Goal: Information Seeking & Learning: Understand process/instructions

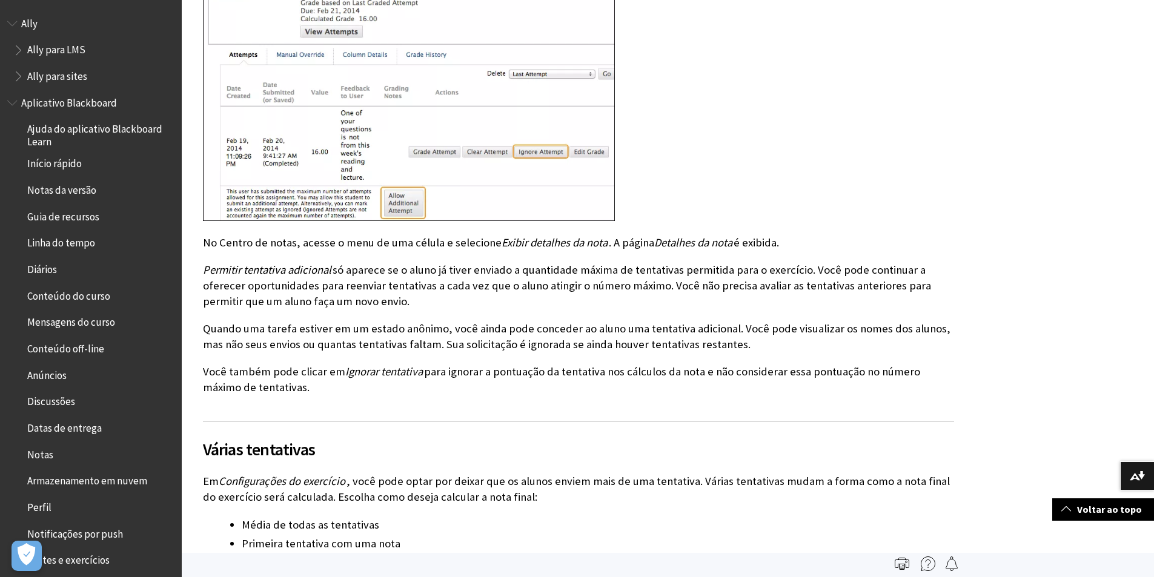
scroll to position [1393, 0]
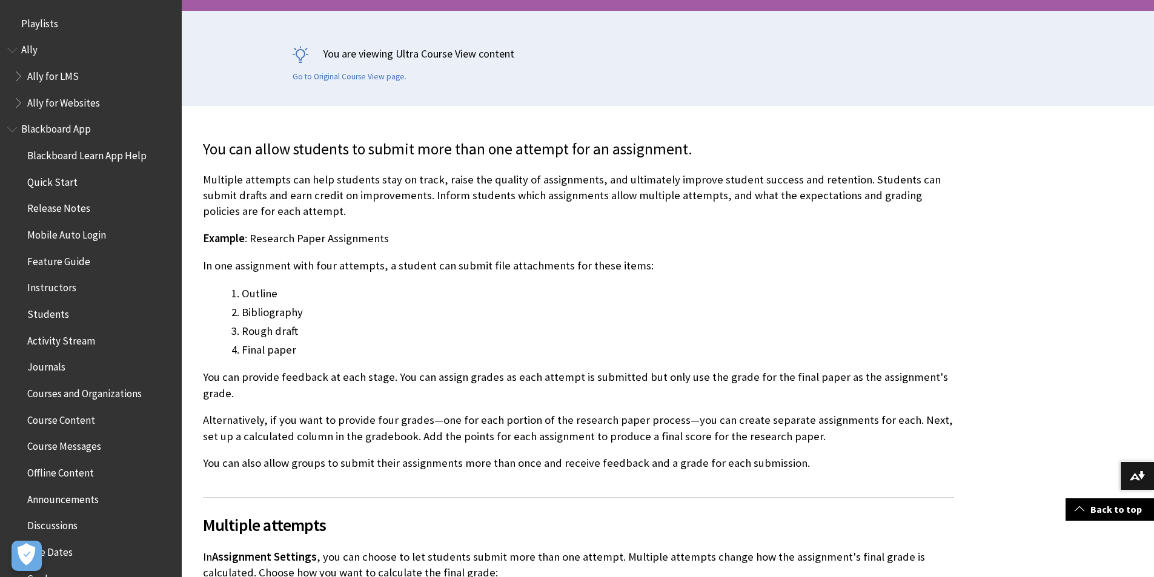
scroll to position [300, 0]
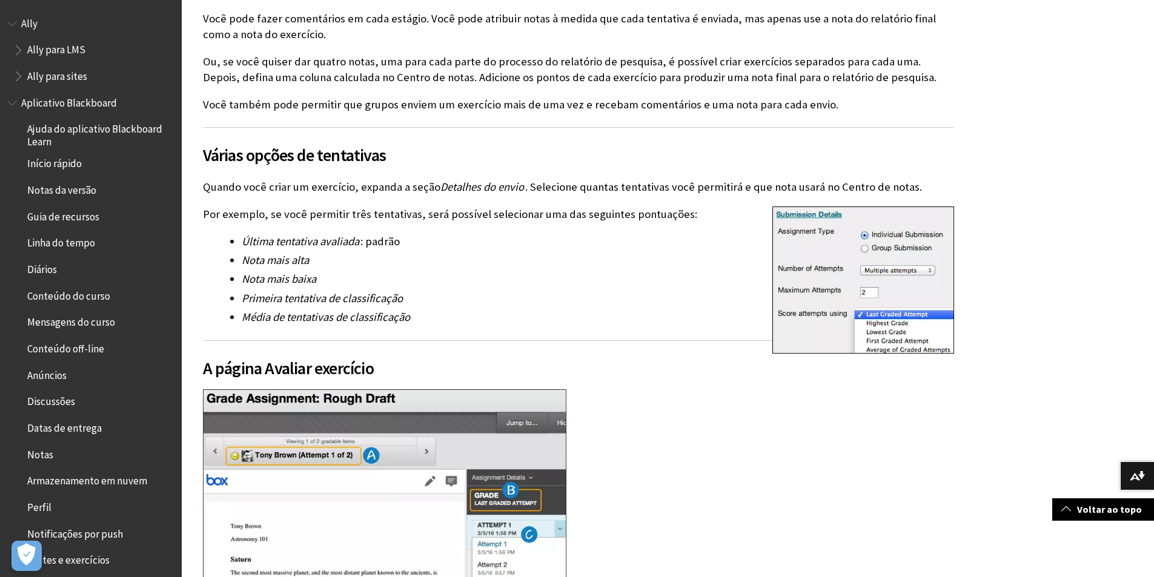
scroll to position [545, 0]
